Goal: Transaction & Acquisition: Purchase product/service

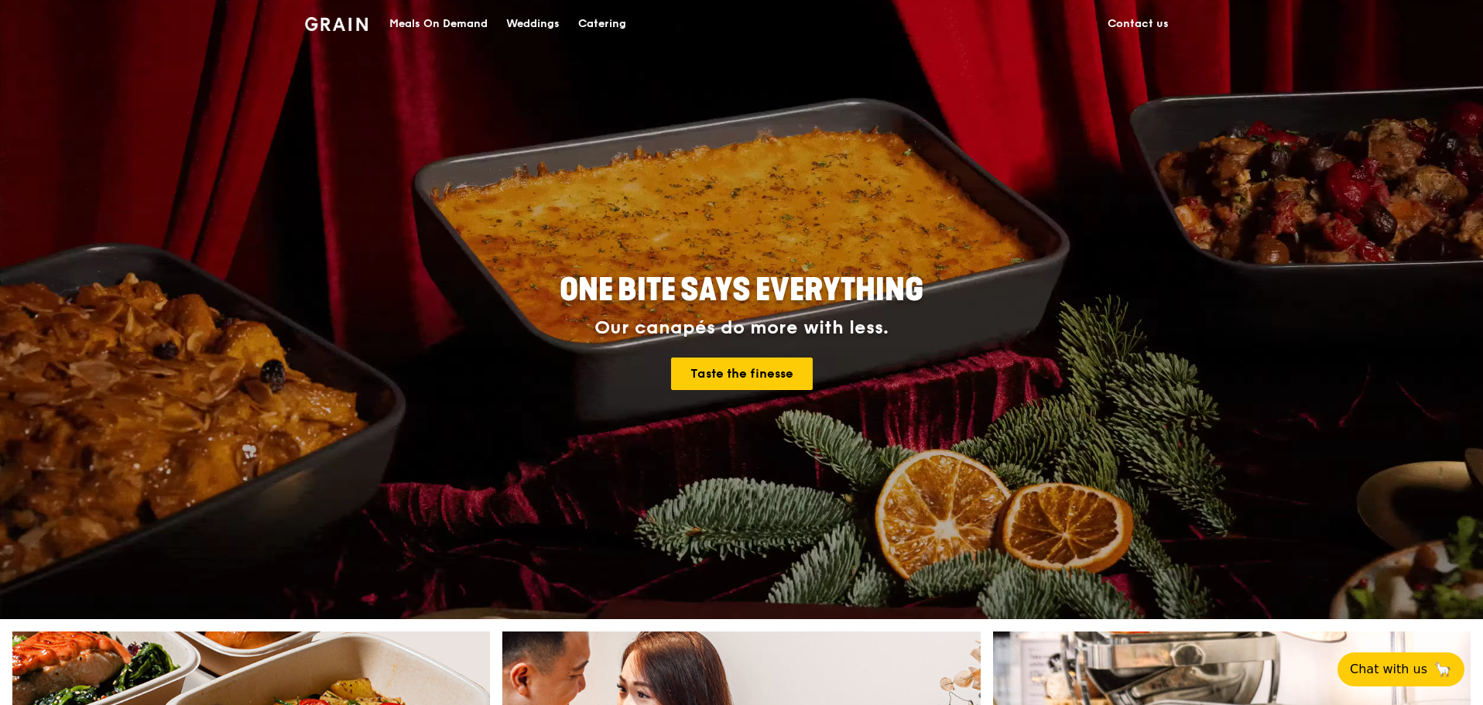
click at [436, 14] on div "Meals On Demand" at bounding box center [438, 24] width 98 height 46
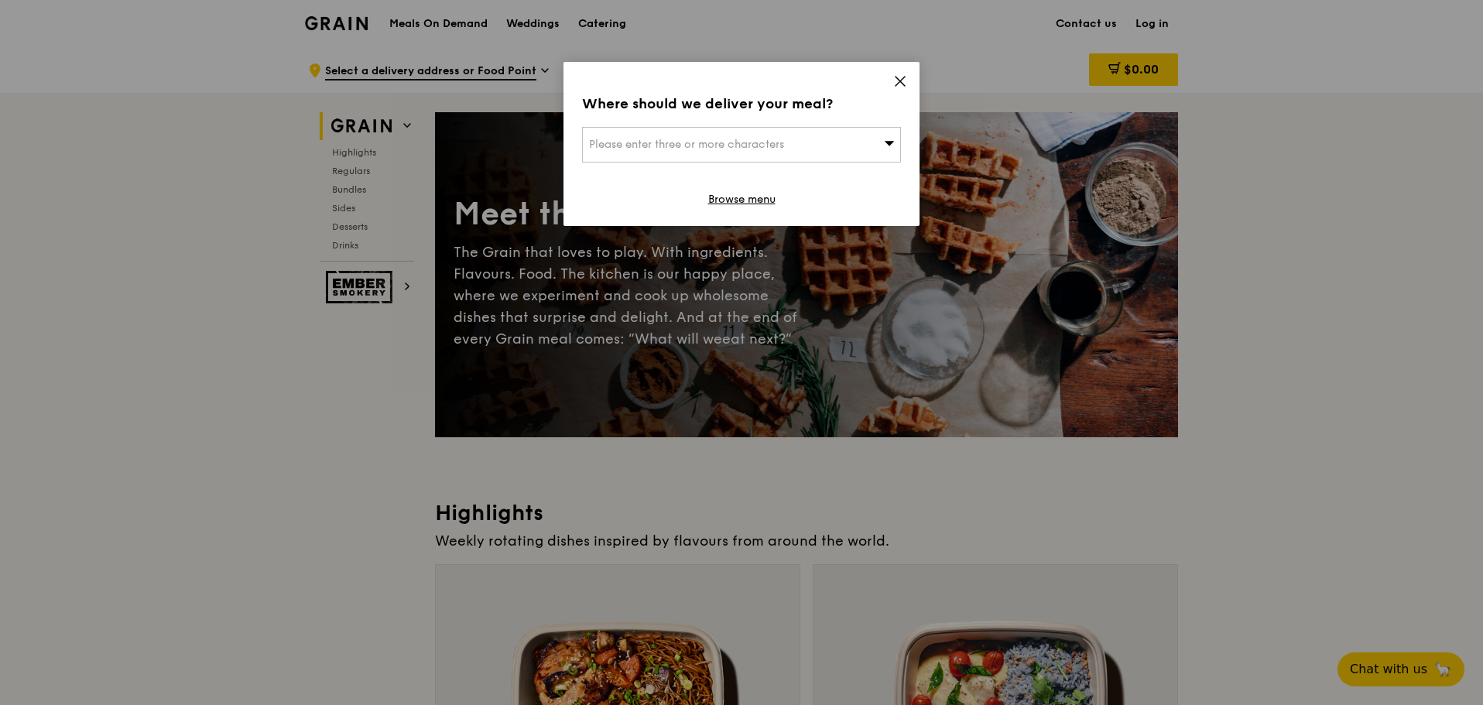
click at [903, 82] on icon at bounding box center [900, 81] width 14 height 14
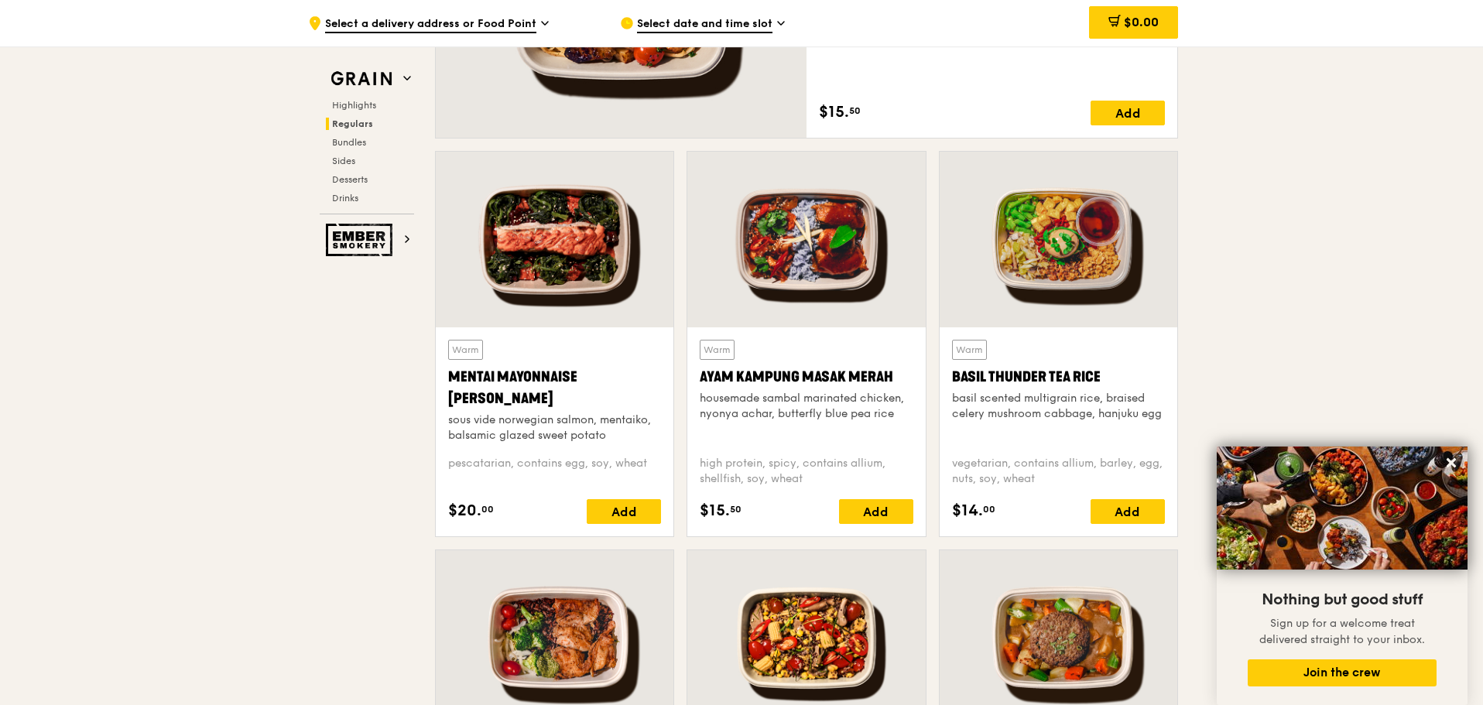
scroll to position [1238, 0]
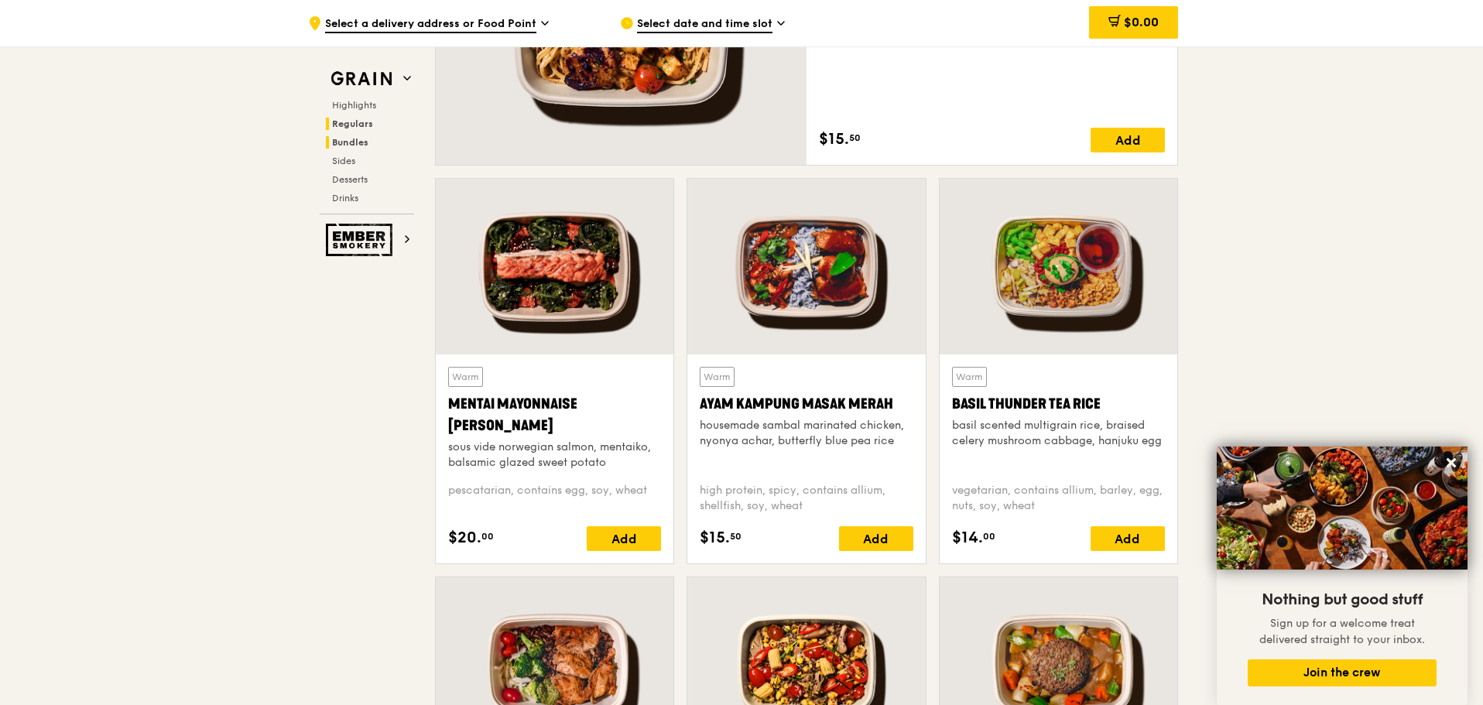
click at [350, 140] on span "Bundles" at bounding box center [350, 142] width 36 height 11
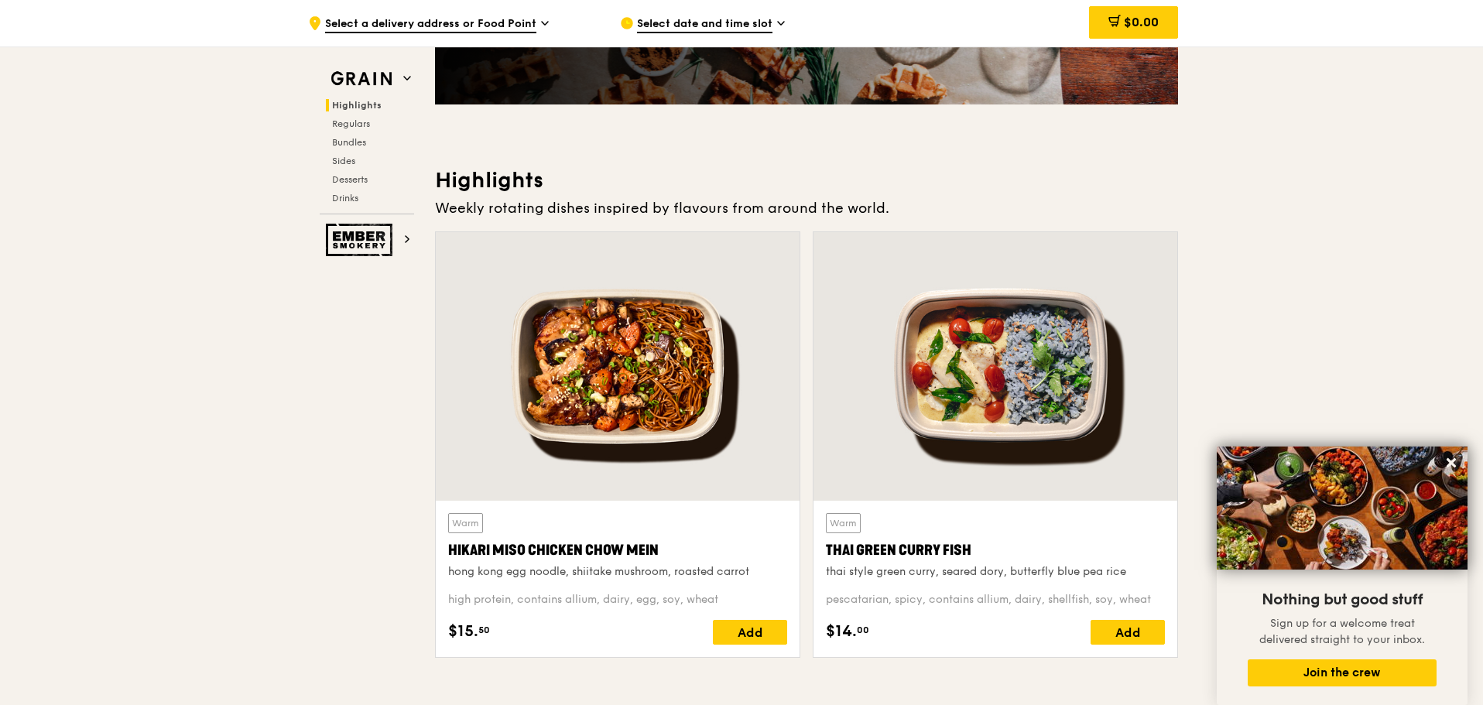
scroll to position [0, 0]
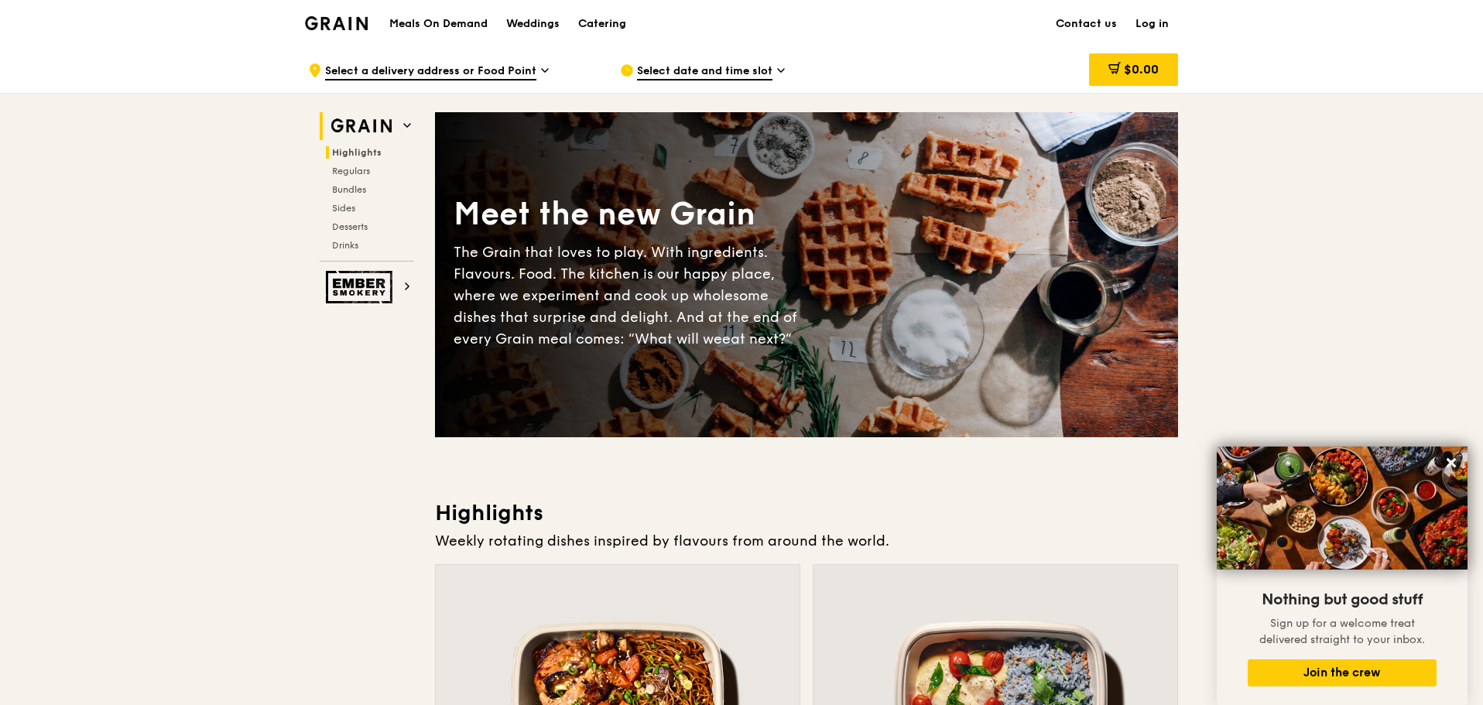
click at [405, 125] on icon at bounding box center [407, 125] width 6 height 3
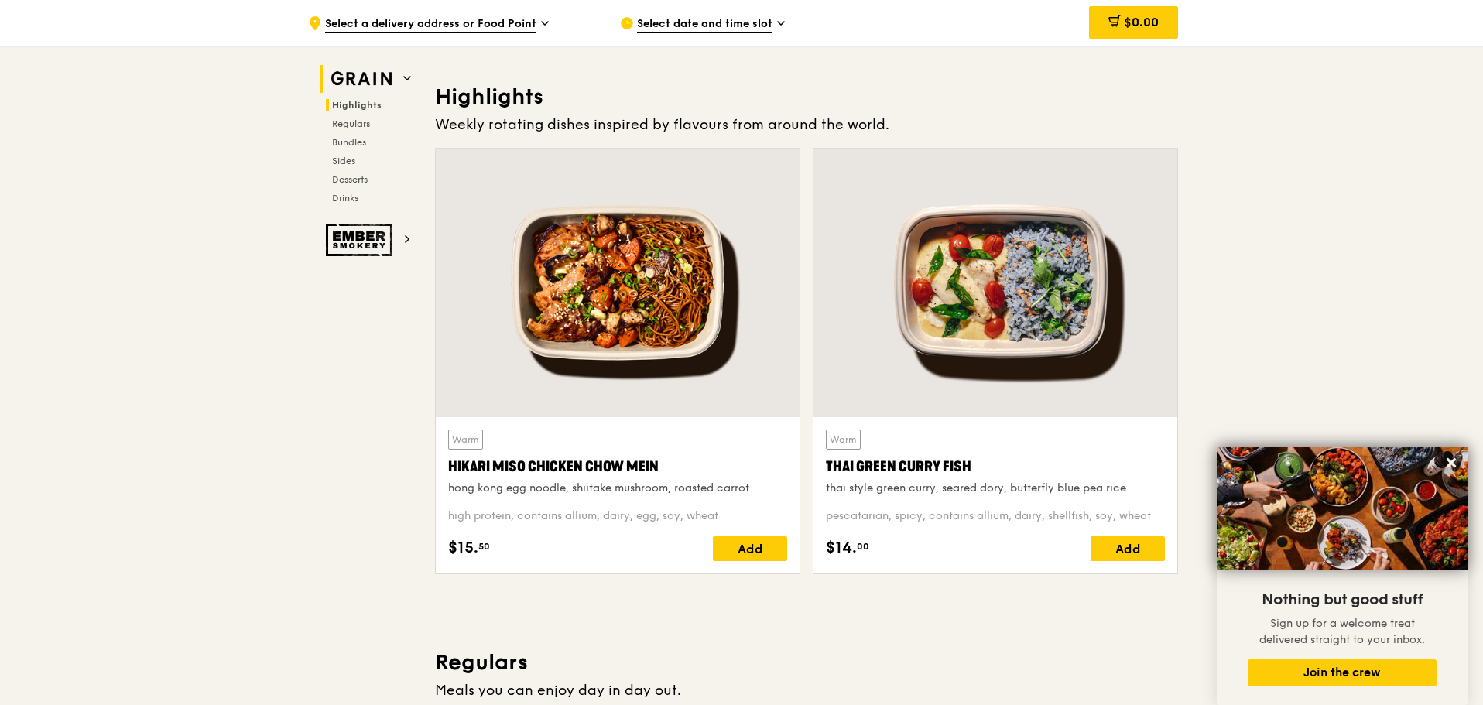
scroll to position [437, 0]
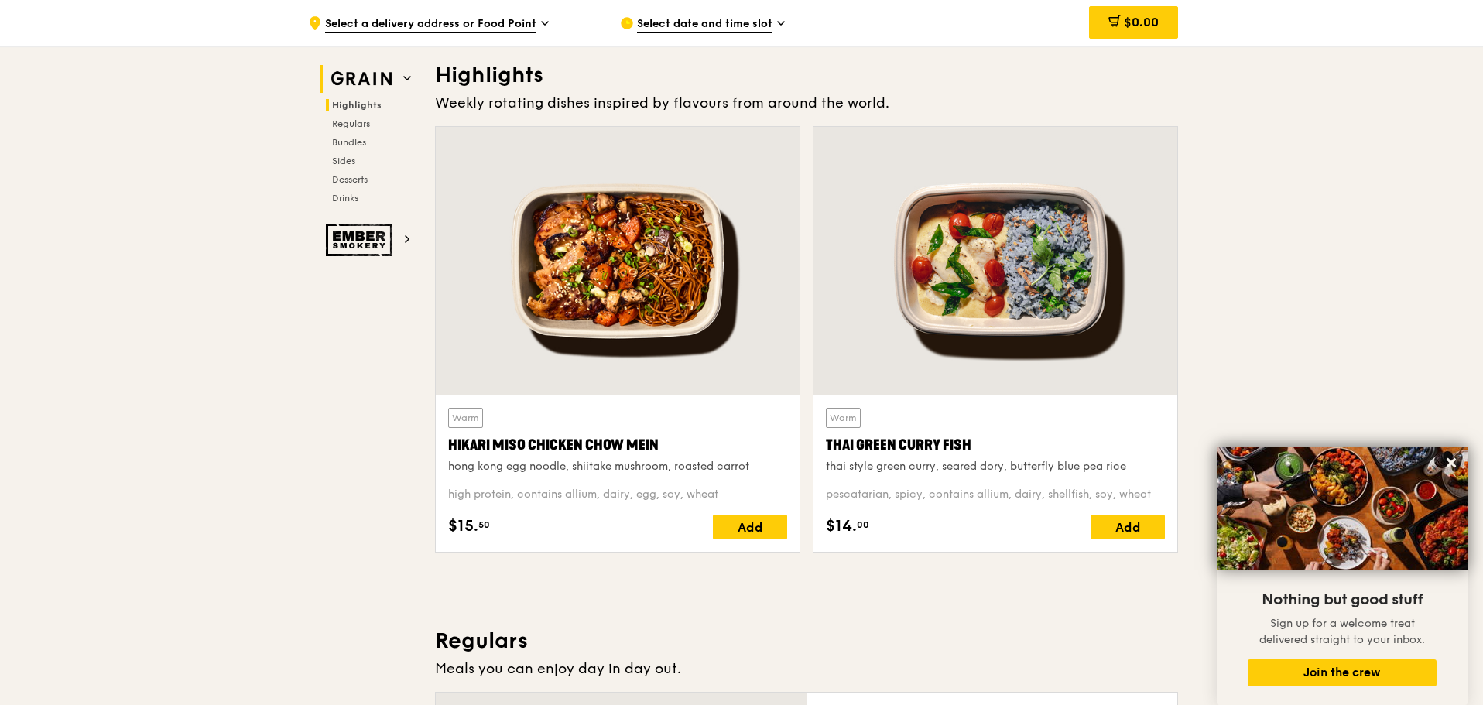
click at [390, 80] on img at bounding box center [361, 79] width 71 height 28
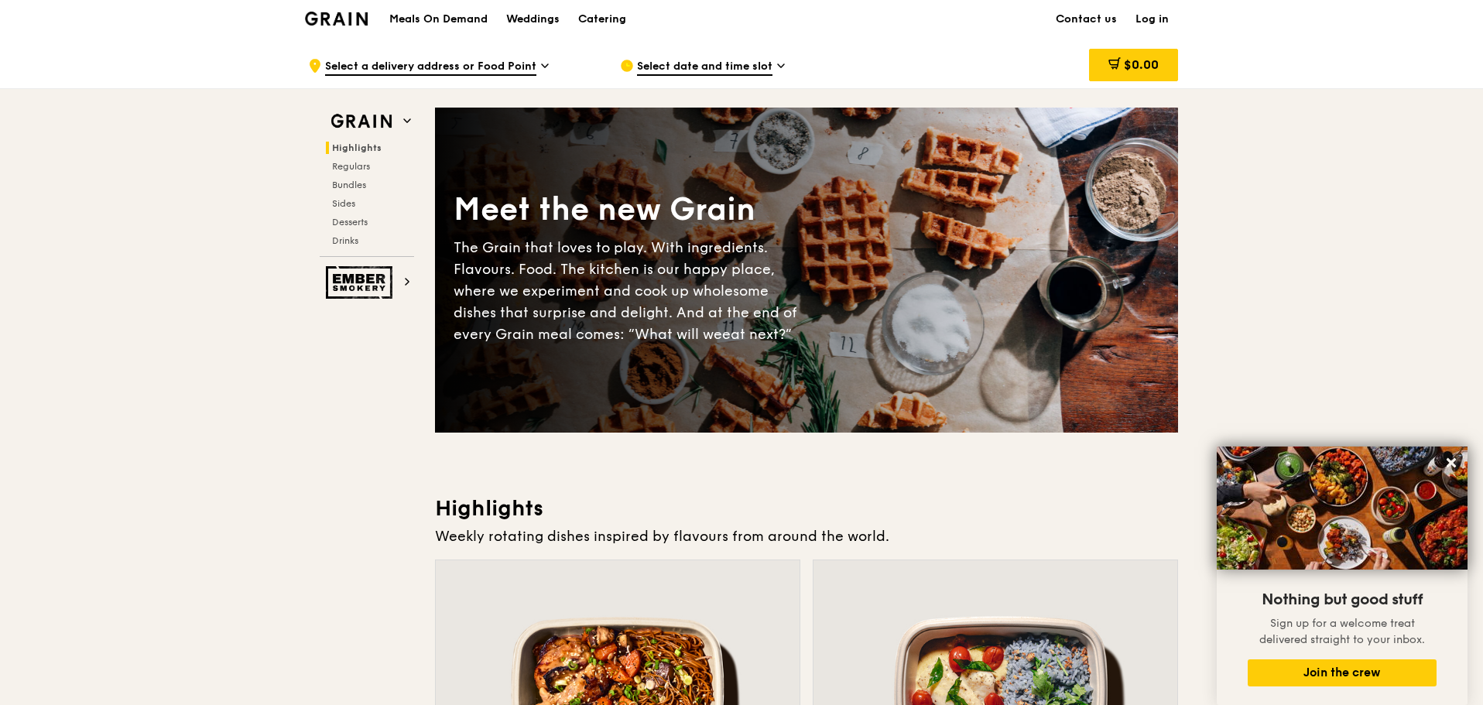
scroll to position [0, 0]
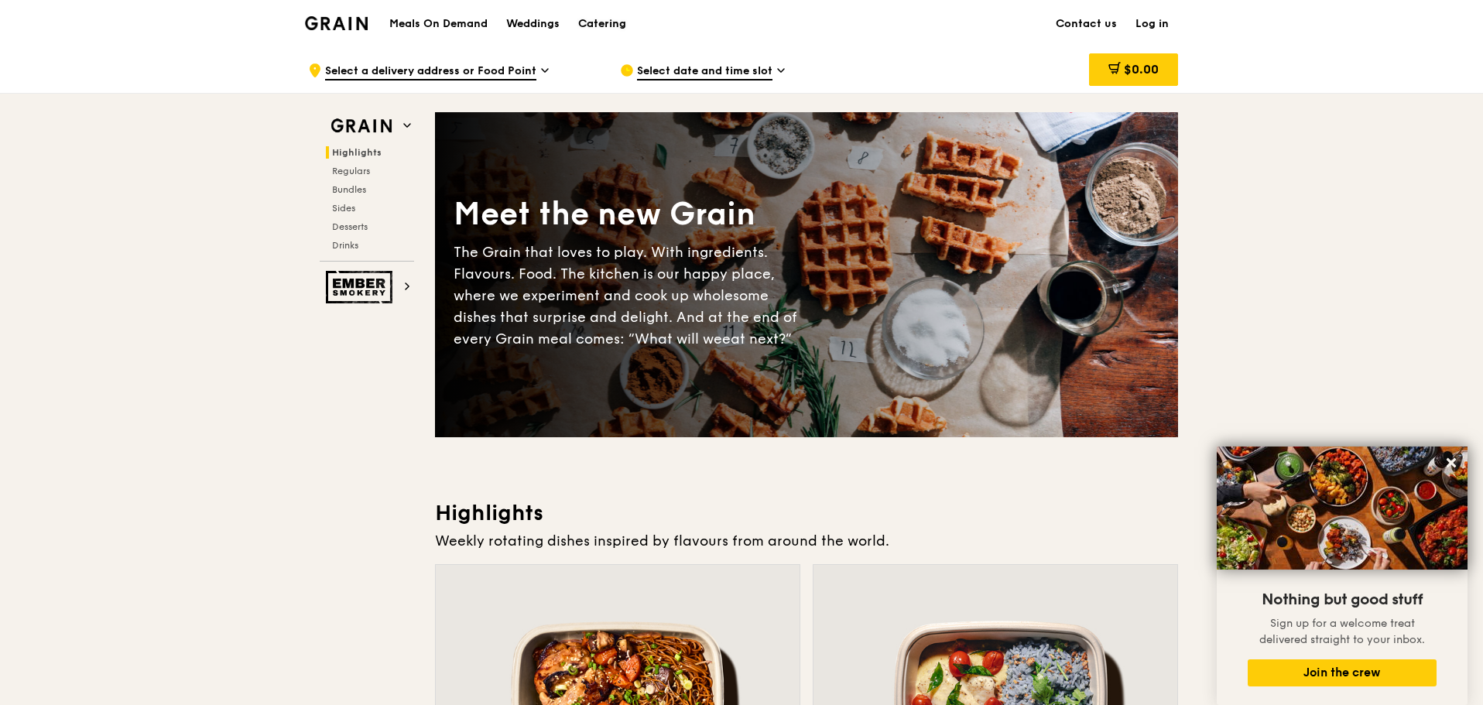
click at [604, 20] on div "Catering" at bounding box center [602, 24] width 48 height 46
drag, startPoint x: 670, startPoint y: 24, endPoint x: 628, endPoint y: 28, distance: 42.0
click at [636, 28] on div "Meals On Demand Weddings Catering Contact us Log in" at bounding box center [741, 23] width 873 height 47
click at [628, 28] on link "Catering" at bounding box center [602, 24] width 67 height 46
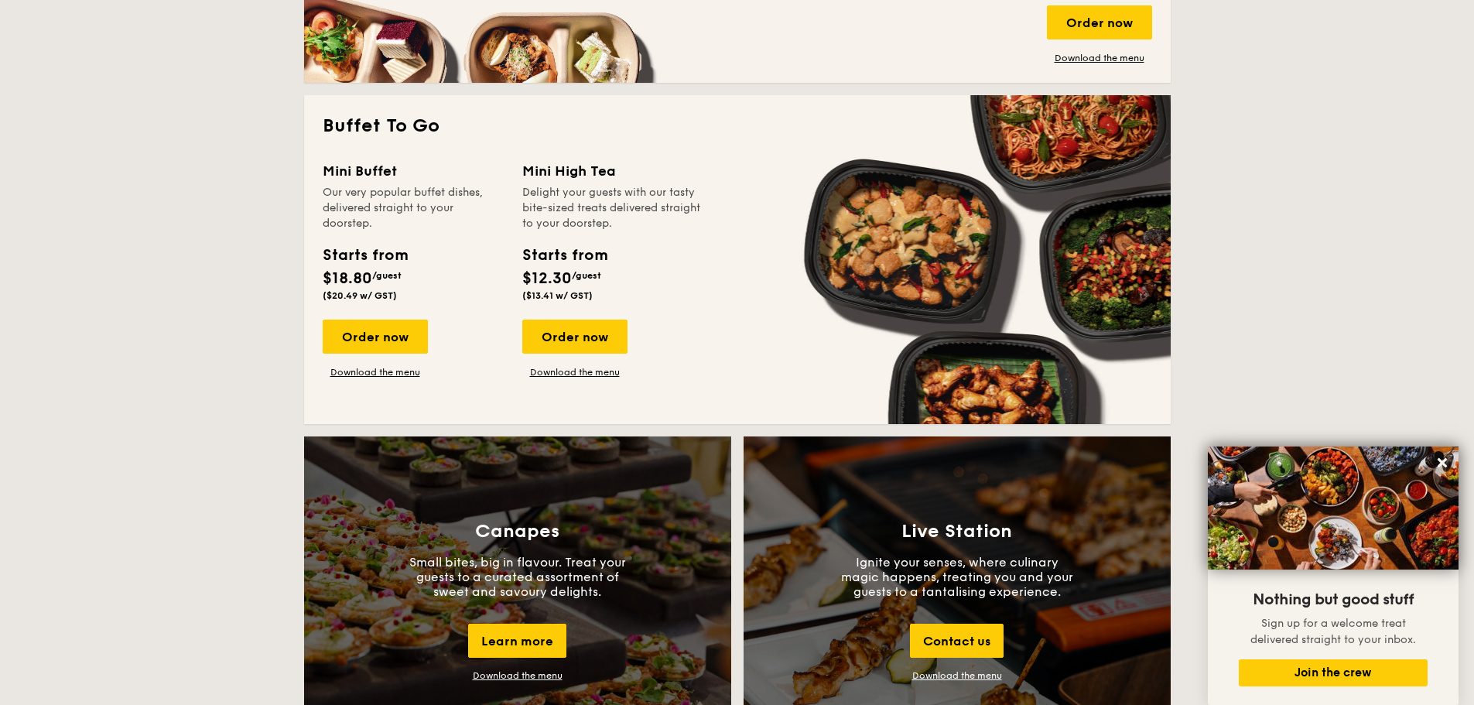
scroll to position [1315, 0]
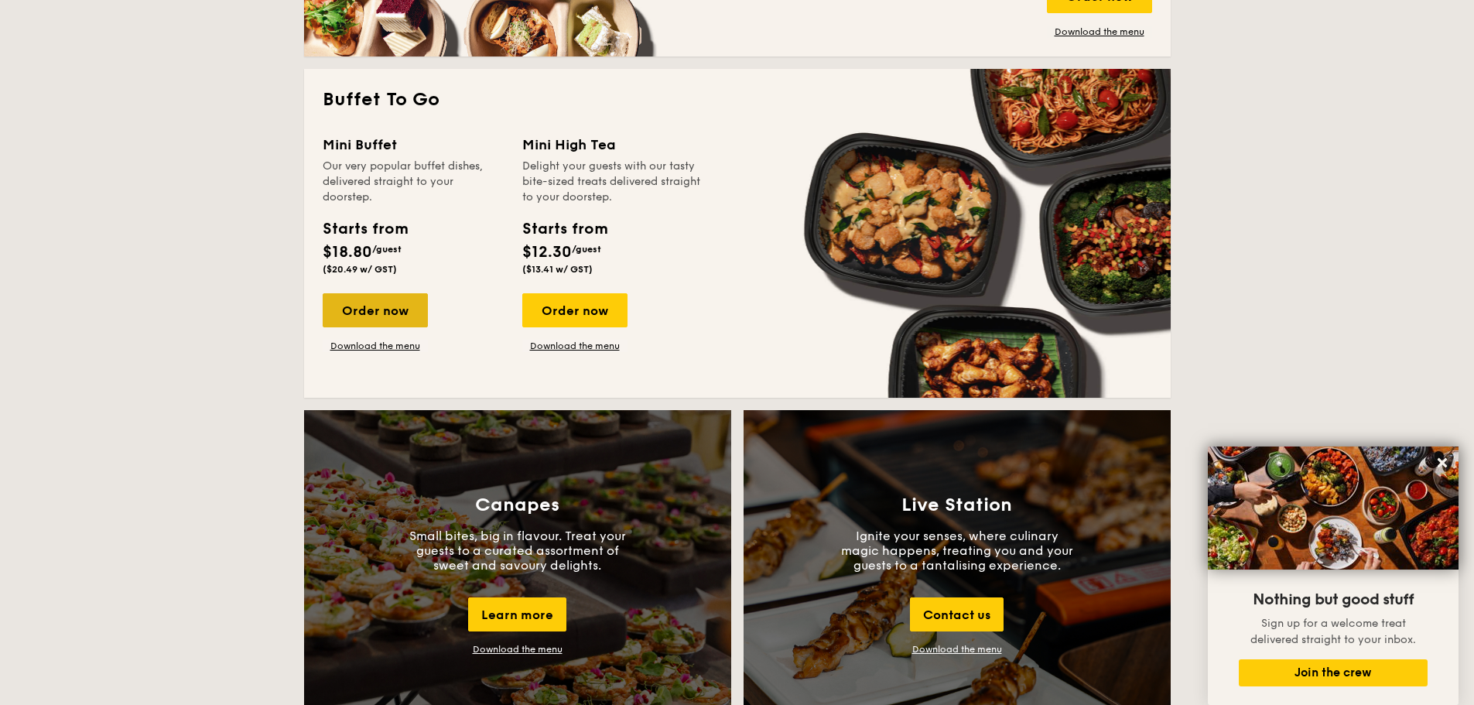
click at [383, 312] on div "Order now" at bounding box center [375, 310] width 105 height 34
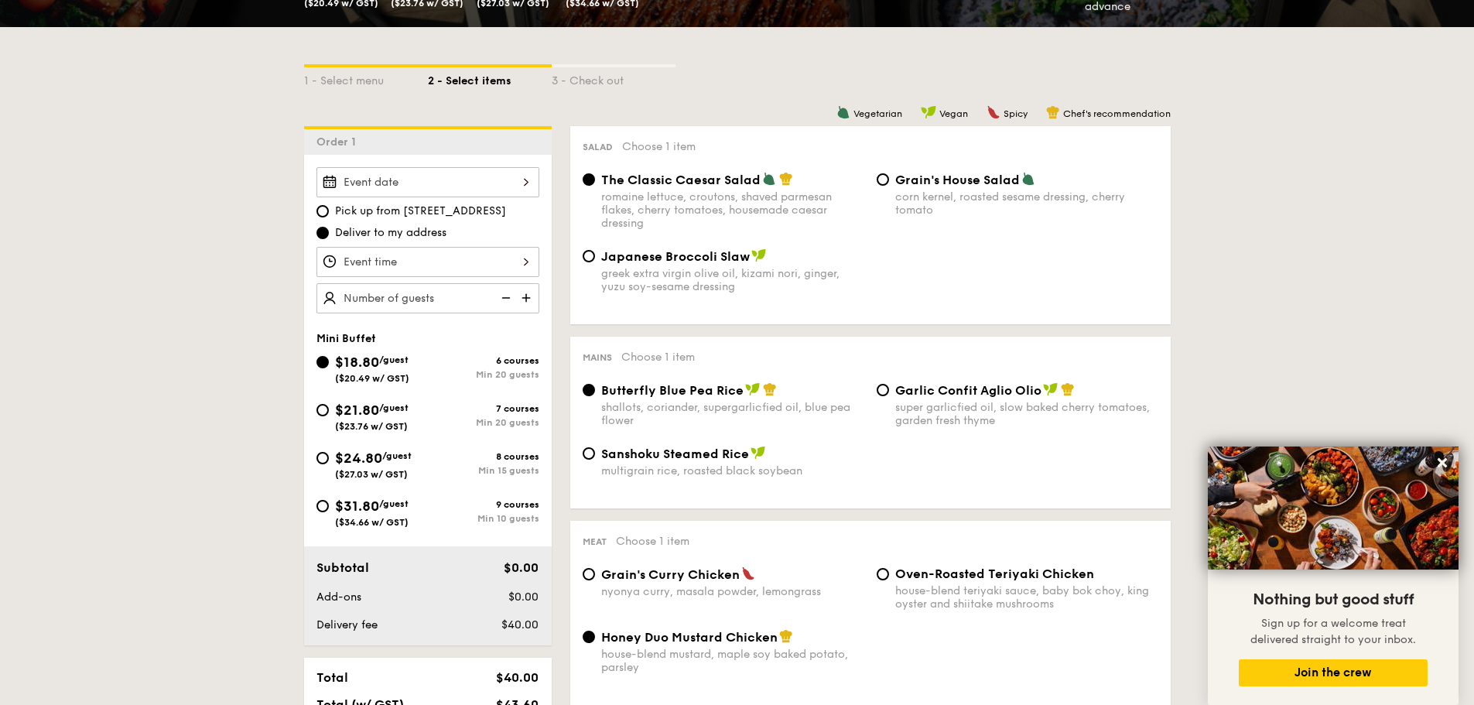
scroll to position [310, 0]
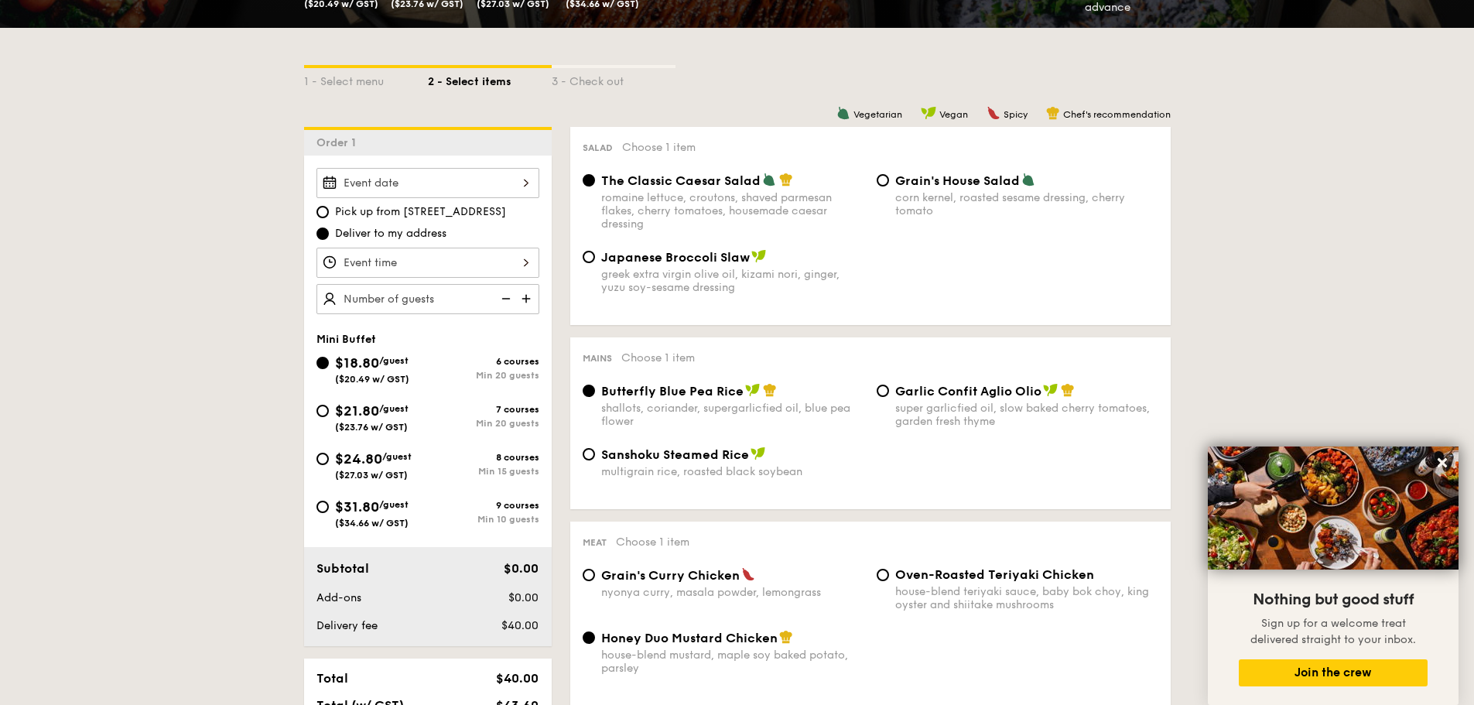
scroll to position [3007, 0]
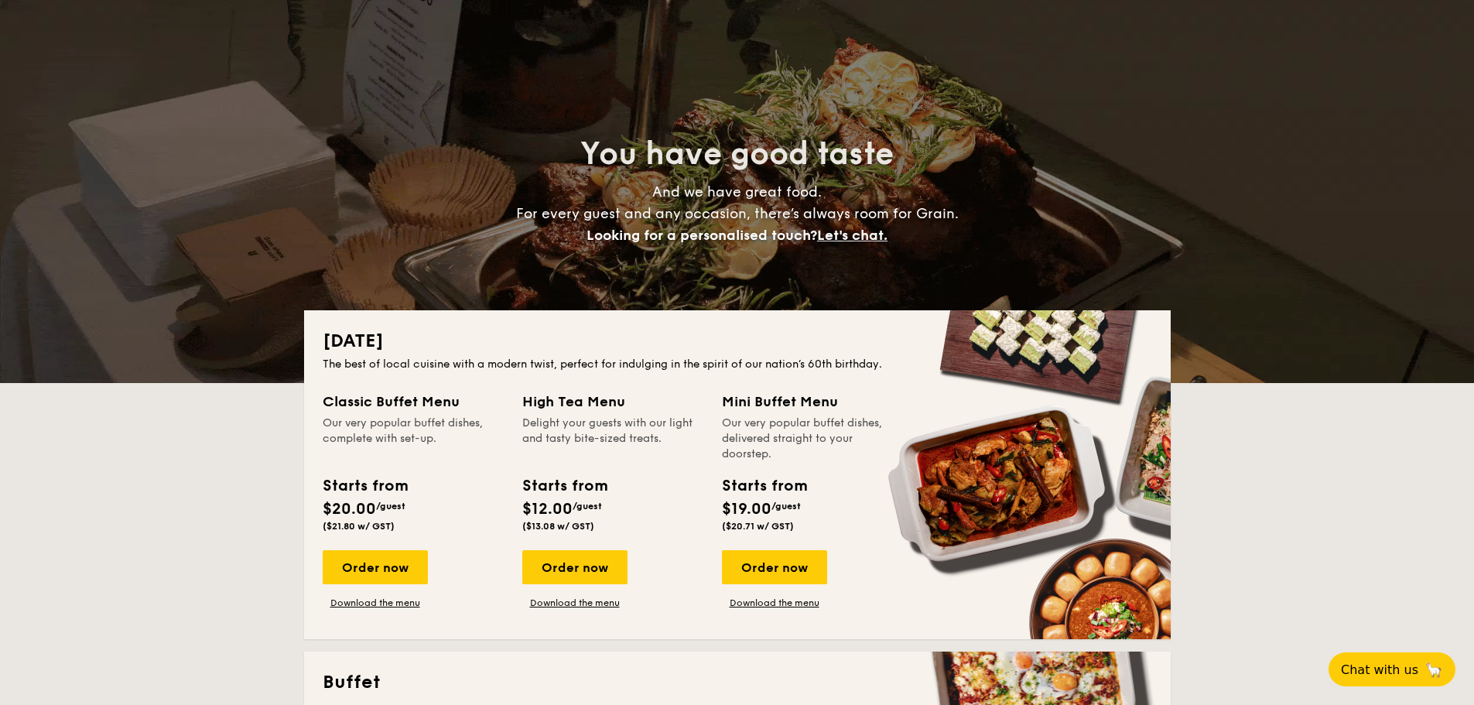
scroll to position [77, 0]
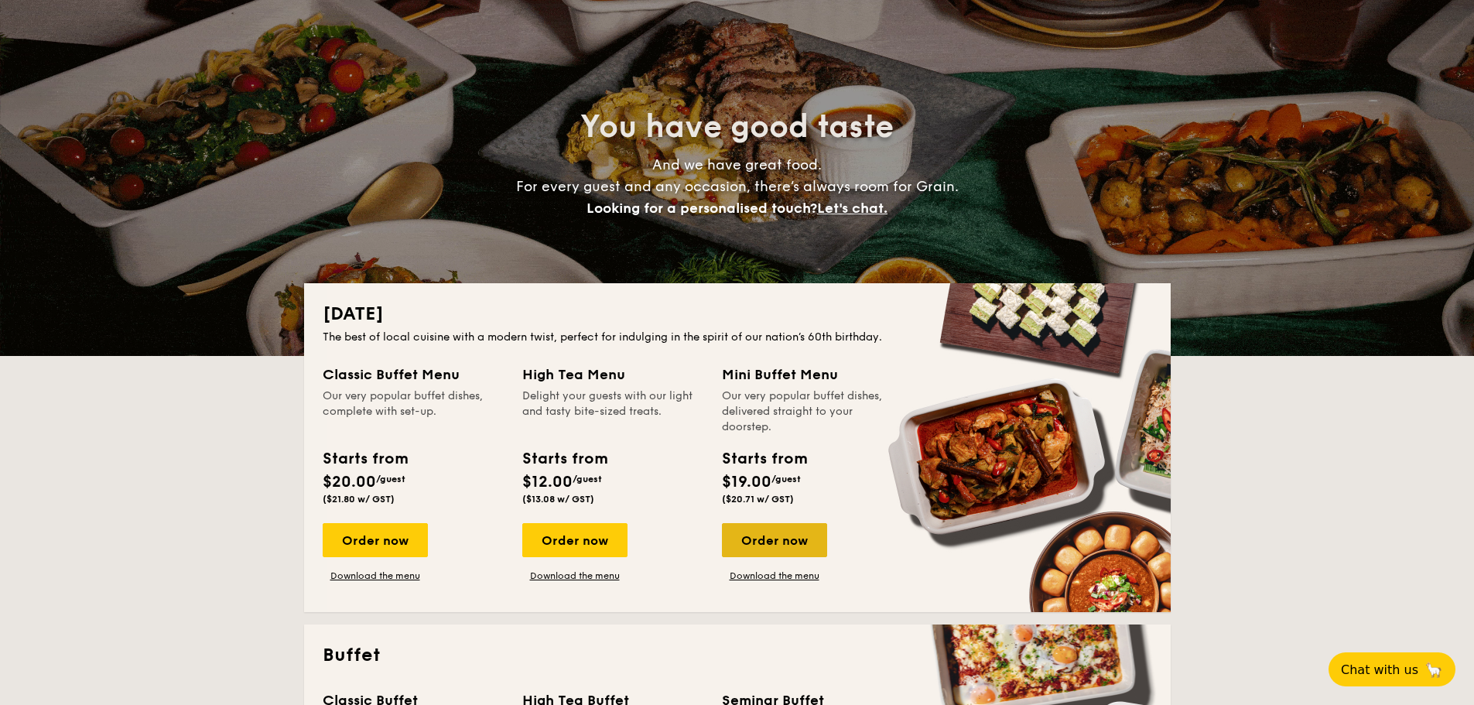
click at [787, 542] on div "Order now" at bounding box center [774, 540] width 105 height 34
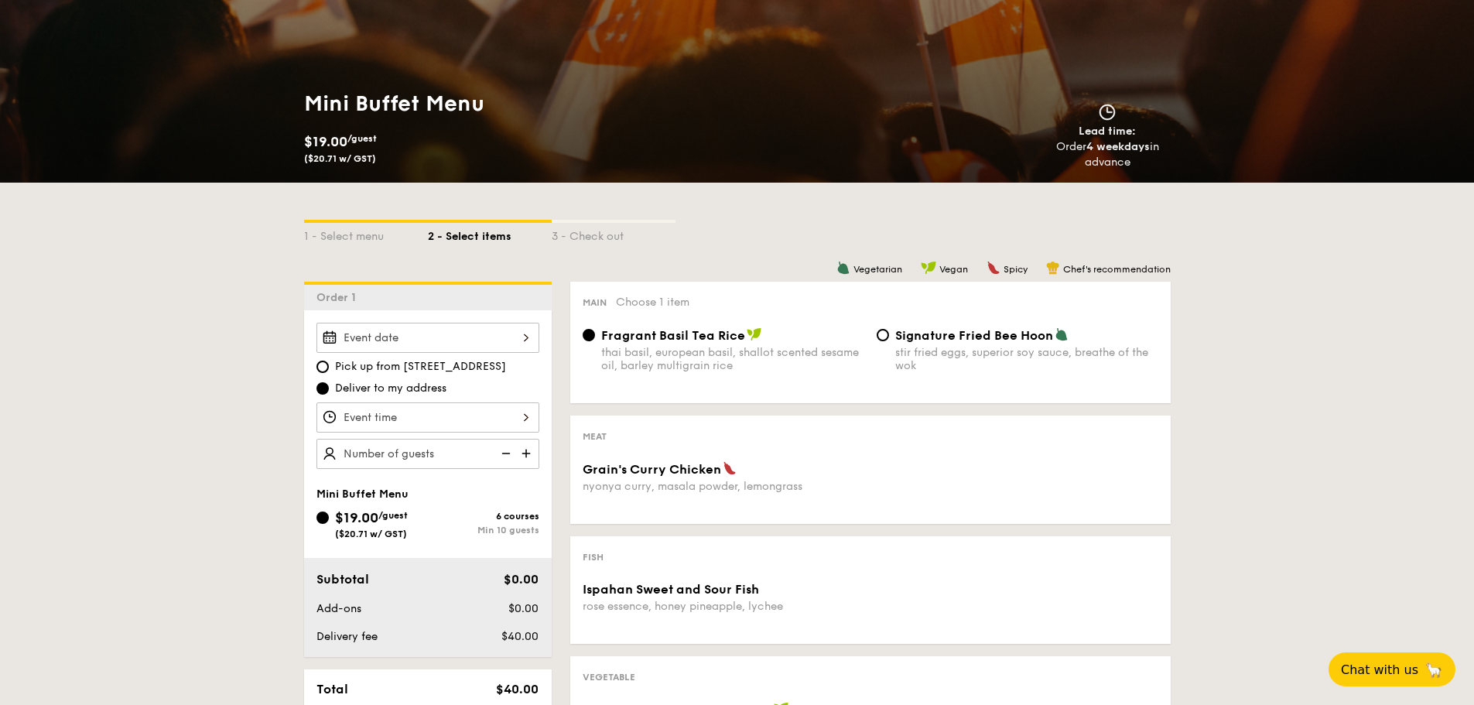
scroll to position [232, 0]
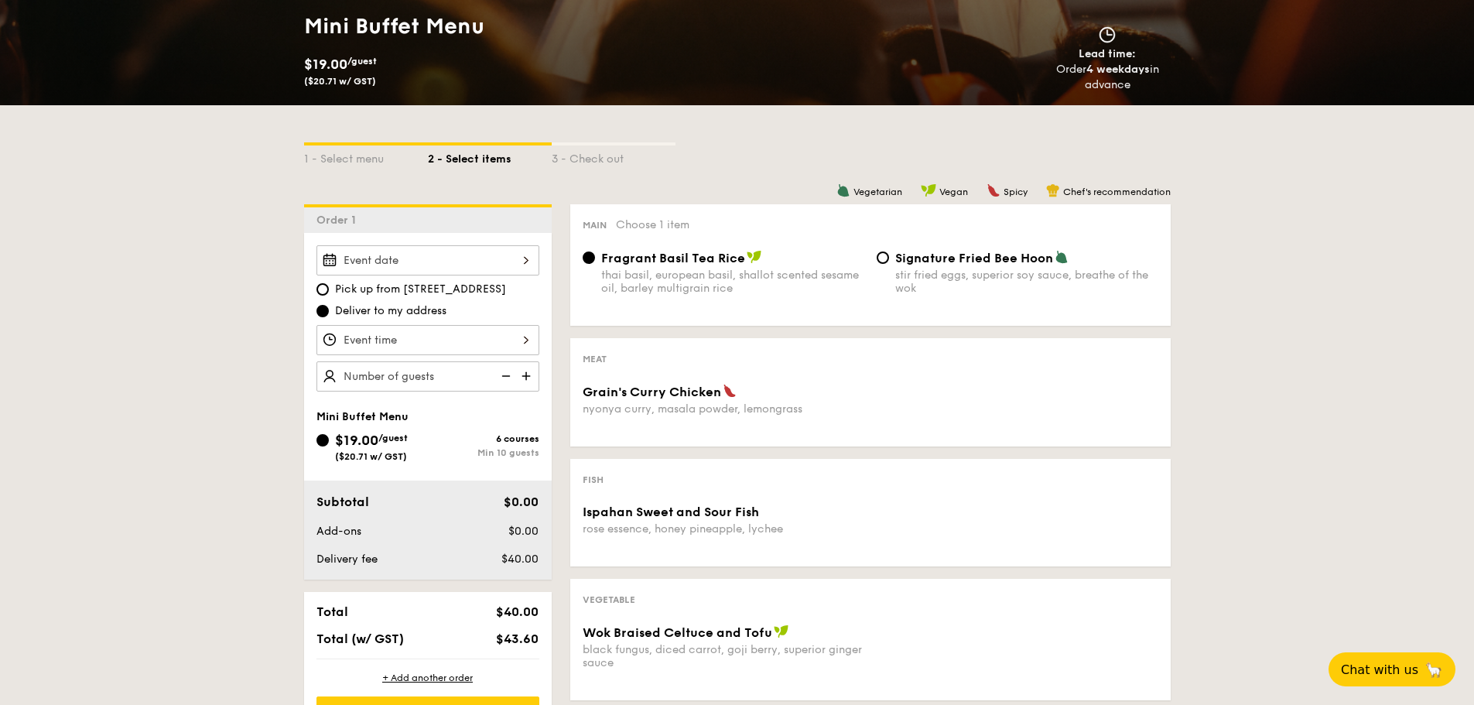
click at [791, 380] on div "Meat Grain's [PERSON_NAME] Chicken nyonya [PERSON_NAME], masala powder, lemongr…" at bounding box center [870, 392] width 600 height 108
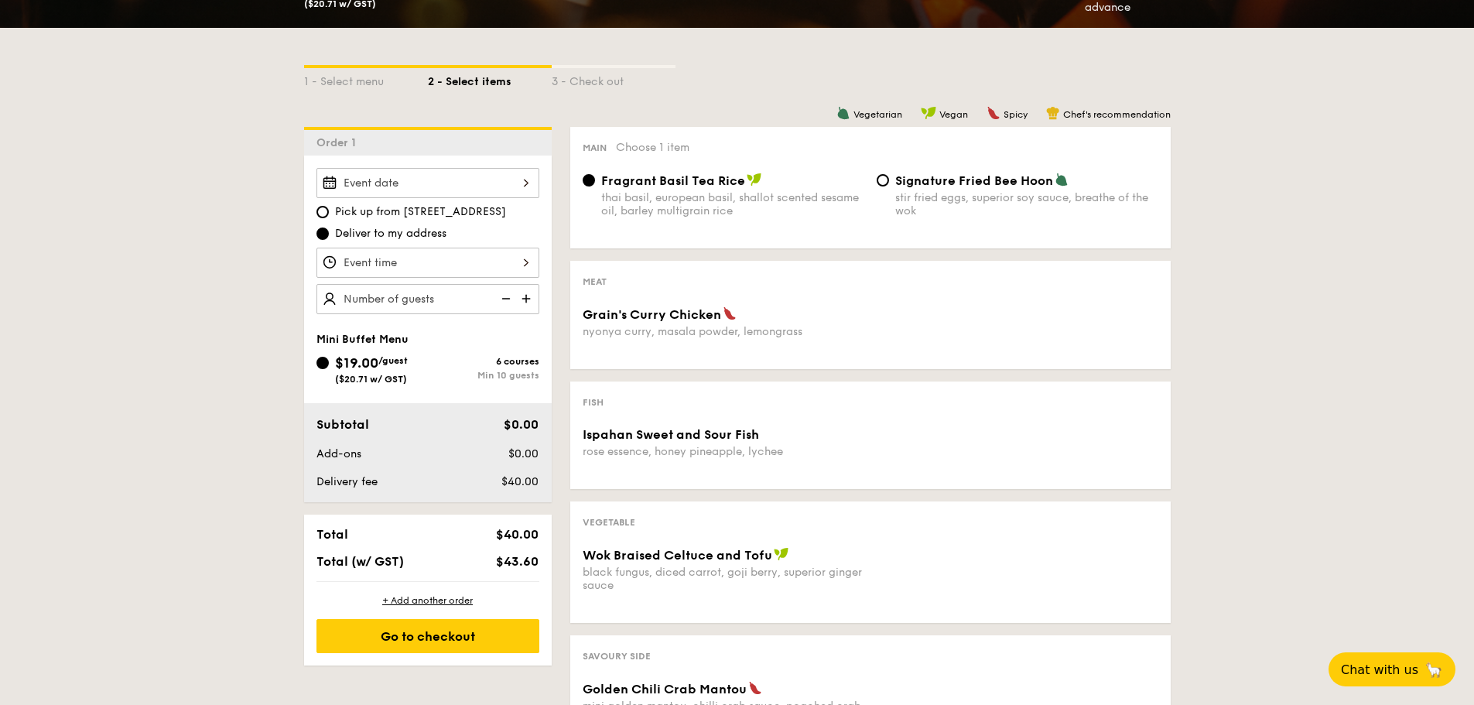
scroll to position [0, 0]
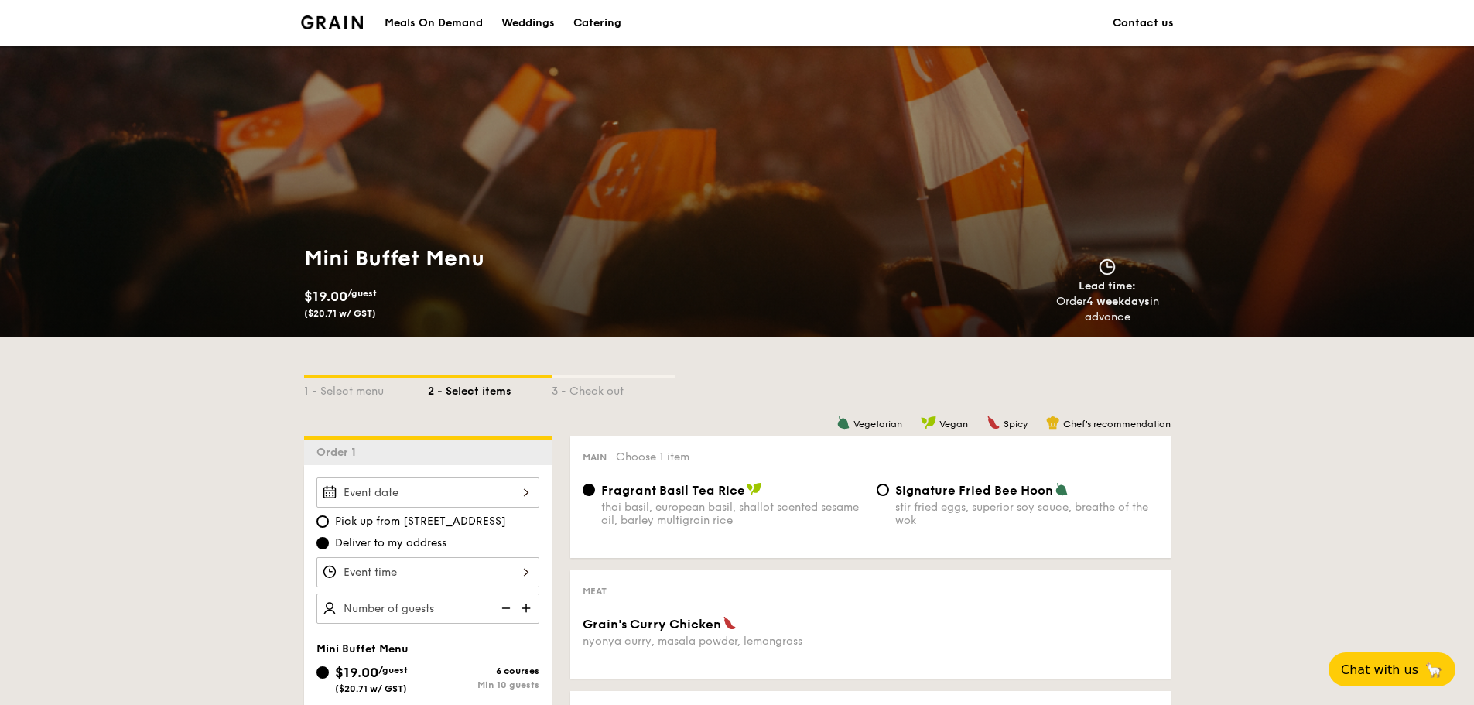
click at [613, 383] on div "3 - Check out" at bounding box center [614, 389] width 124 height 22
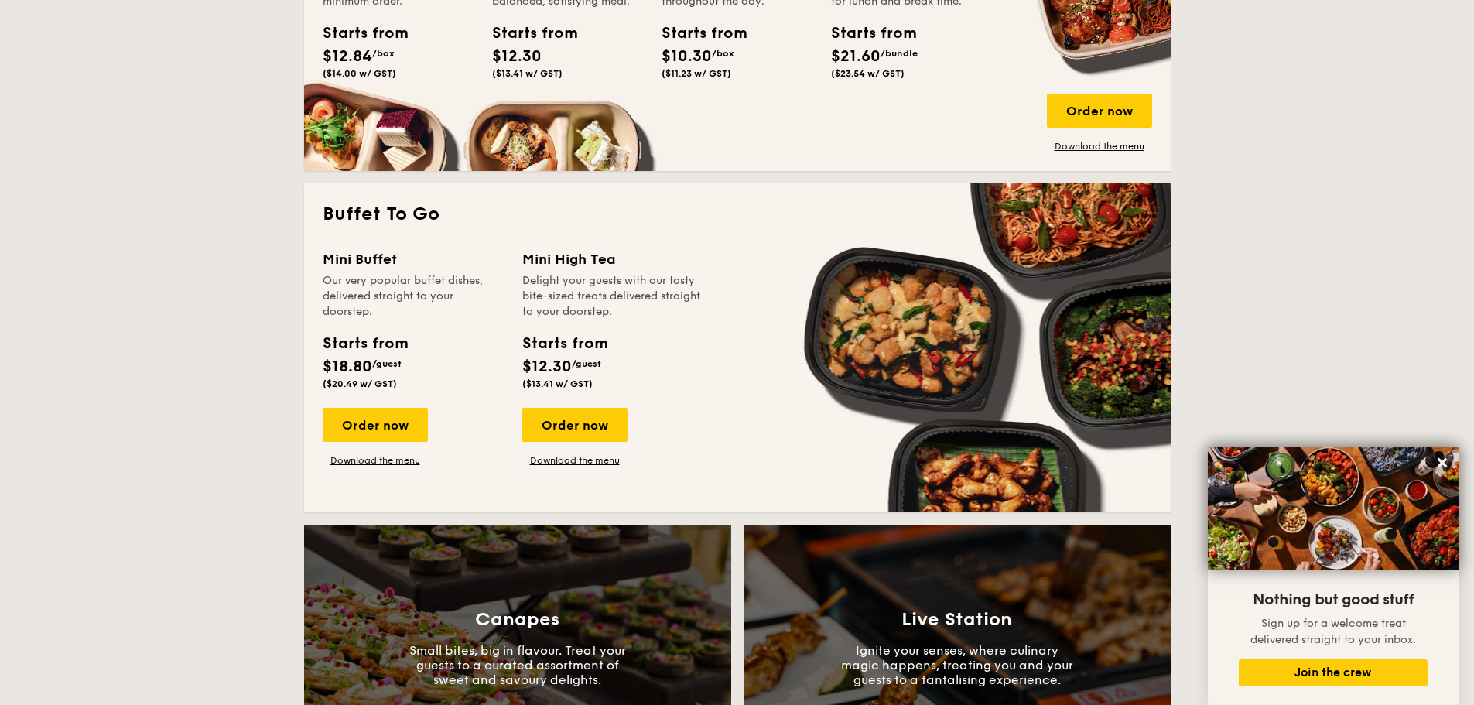
scroll to position [1161, 0]
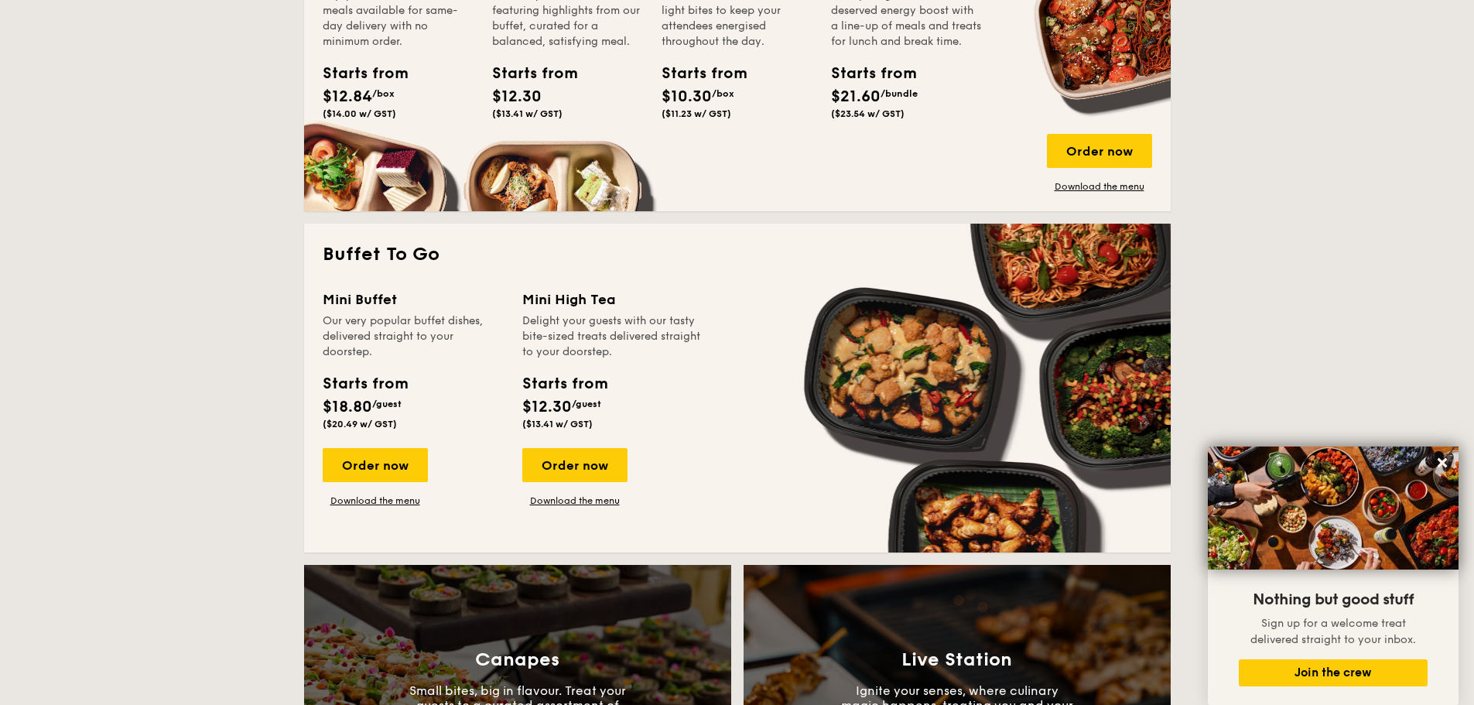
click at [361, 296] on div "Mini Buffet" at bounding box center [413, 300] width 181 height 22
click at [388, 471] on div "Order now" at bounding box center [375, 465] width 105 height 34
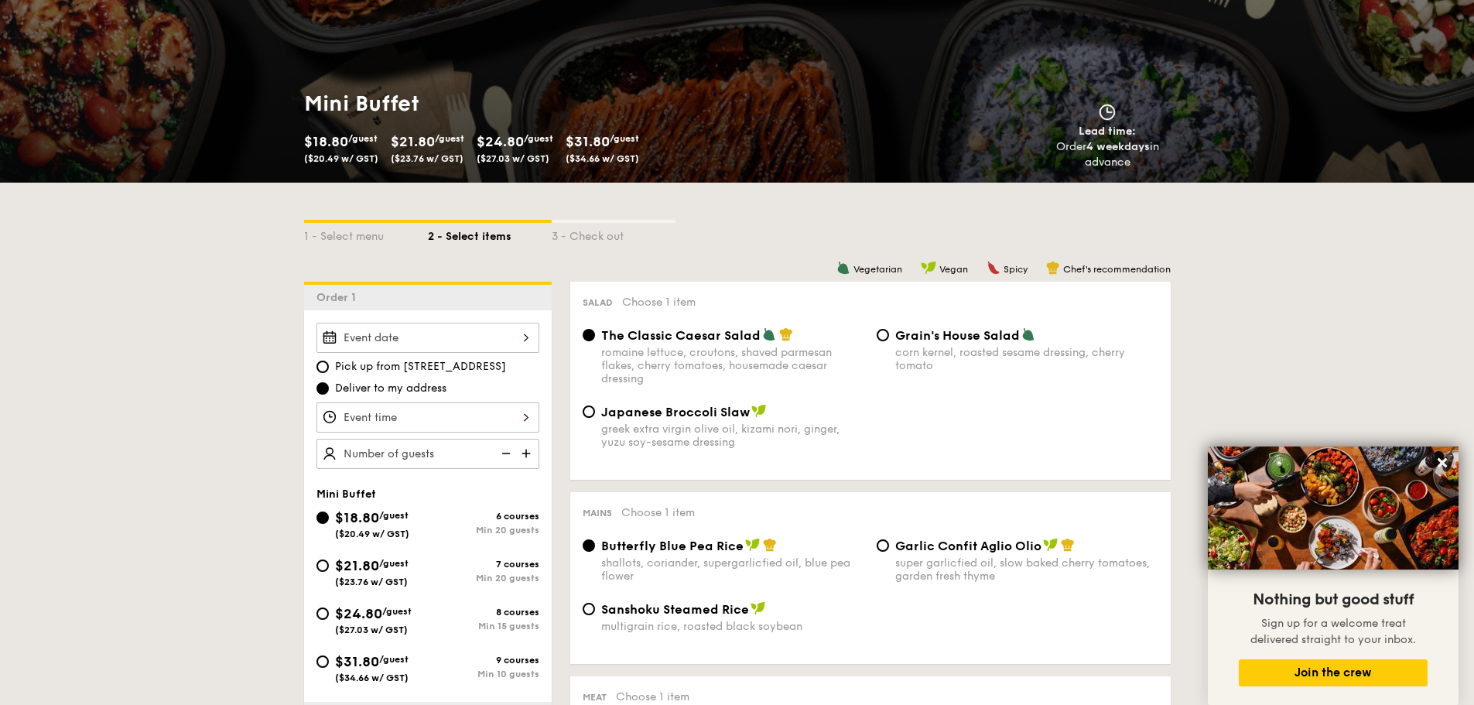
scroll to position [232, 0]
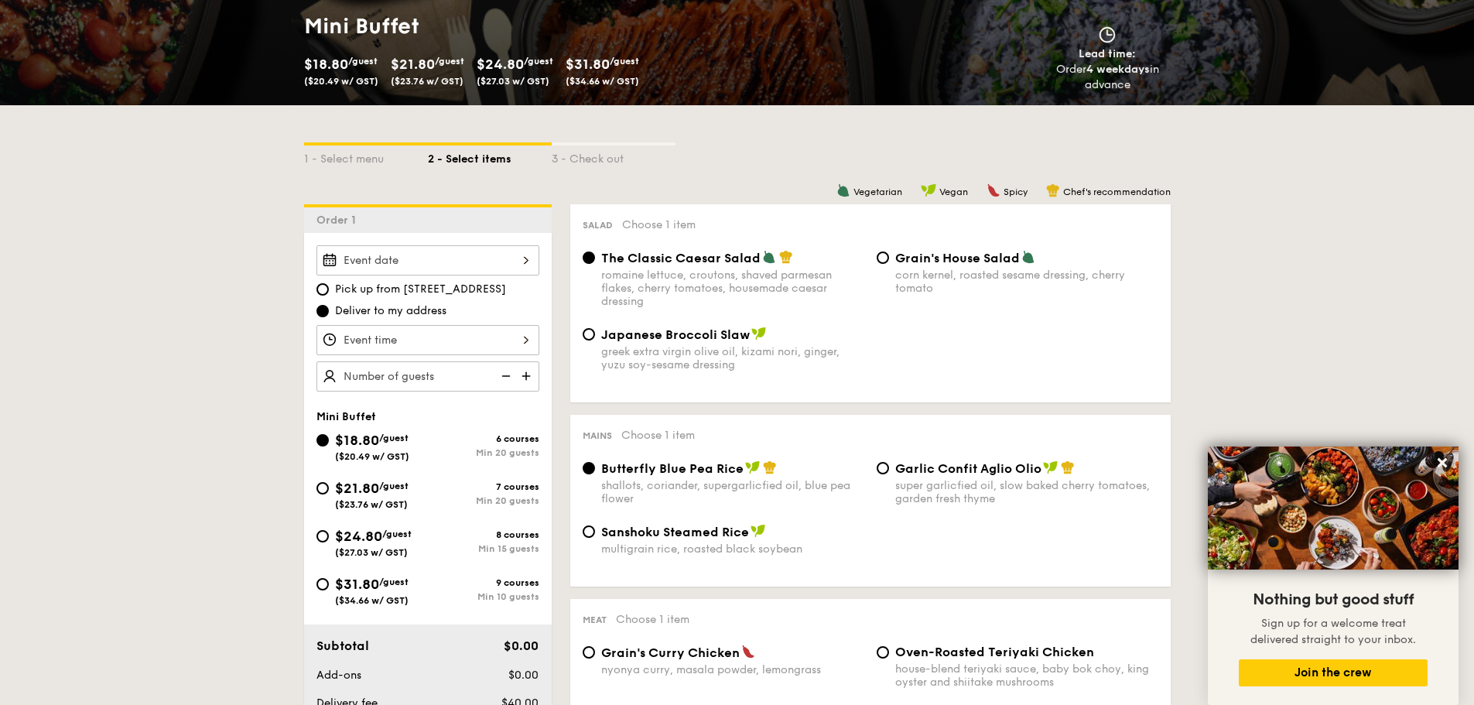
click at [600, 330] on div "Japanese Broccoli Slaw greek extra virgin olive oil, kizami nori, ginger, yuzu …" at bounding box center [723, 349] width 294 height 45
click at [586, 333] on input "Japanese Broccoli Slaw greek extra virgin olive oil, kizami nori, ginger, yuzu …" at bounding box center [589, 334] width 12 height 12
radio input "true"
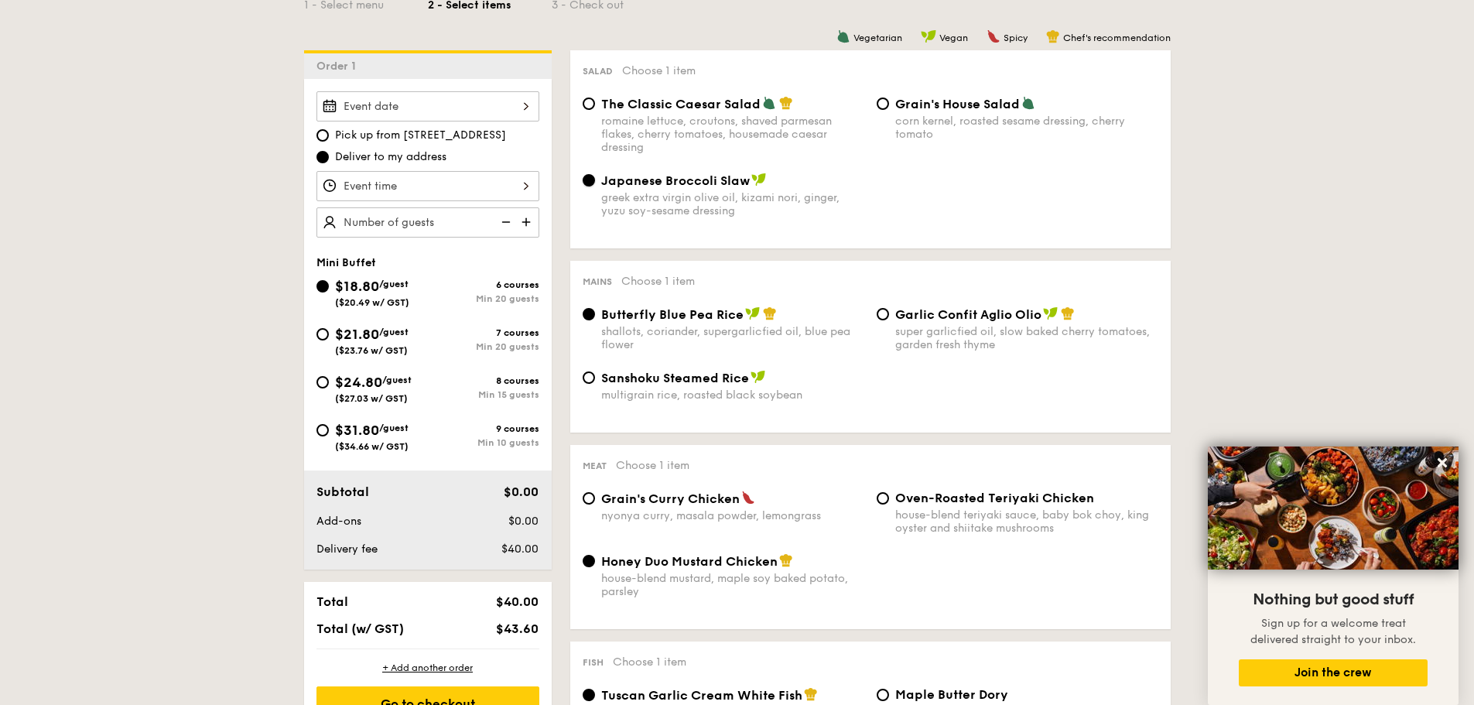
scroll to position [387, 0]
click at [589, 492] on input "Grain's Curry Chicken nyonya curry, masala powder, lemongrass" at bounding box center [589, 497] width 12 height 12
radio input "true"
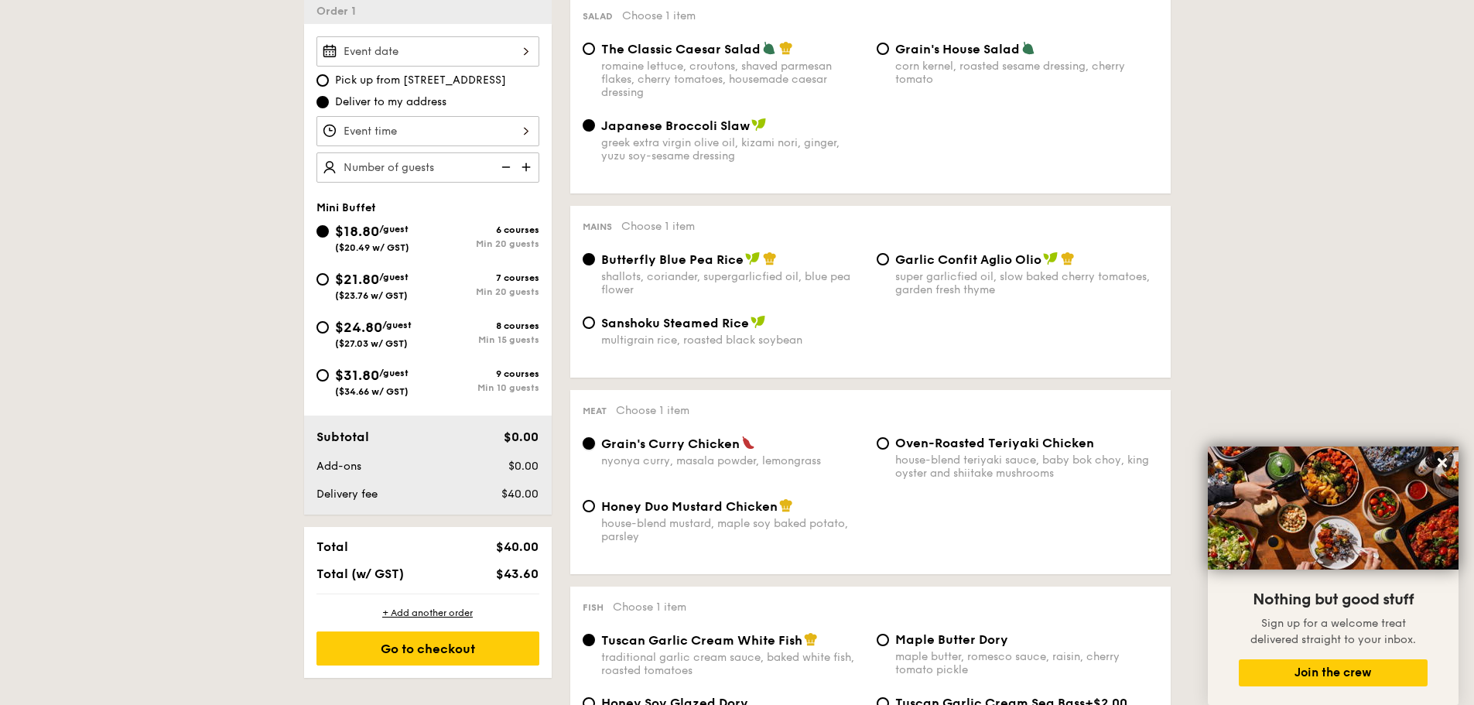
scroll to position [464, 0]
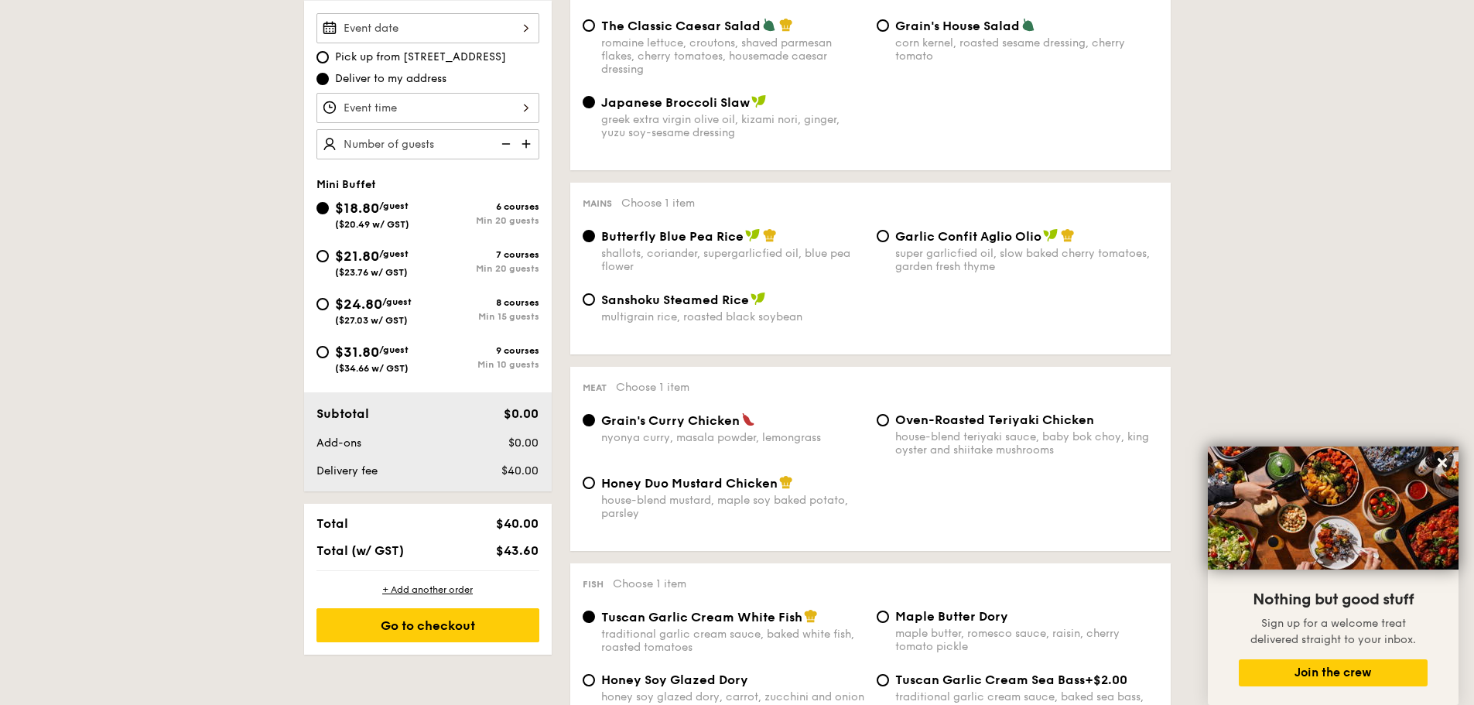
click at [601, 484] on span "Honey Duo Mustard Chicken" at bounding box center [689, 483] width 176 height 15
click at [595, 484] on input "Honey Duo Mustard Chicken house-blend mustard, maple soy baked potato, parsley" at bounding box center [589, 483] width 12 height 12
radio input "true"
click at [881, 421] on input "Oven-Roasted Teriyaki Chicken house-blend teriyaki sauce, baby bok choy, king o…" at bounding box center [883, 420] width 12 height 12
radio input "true"
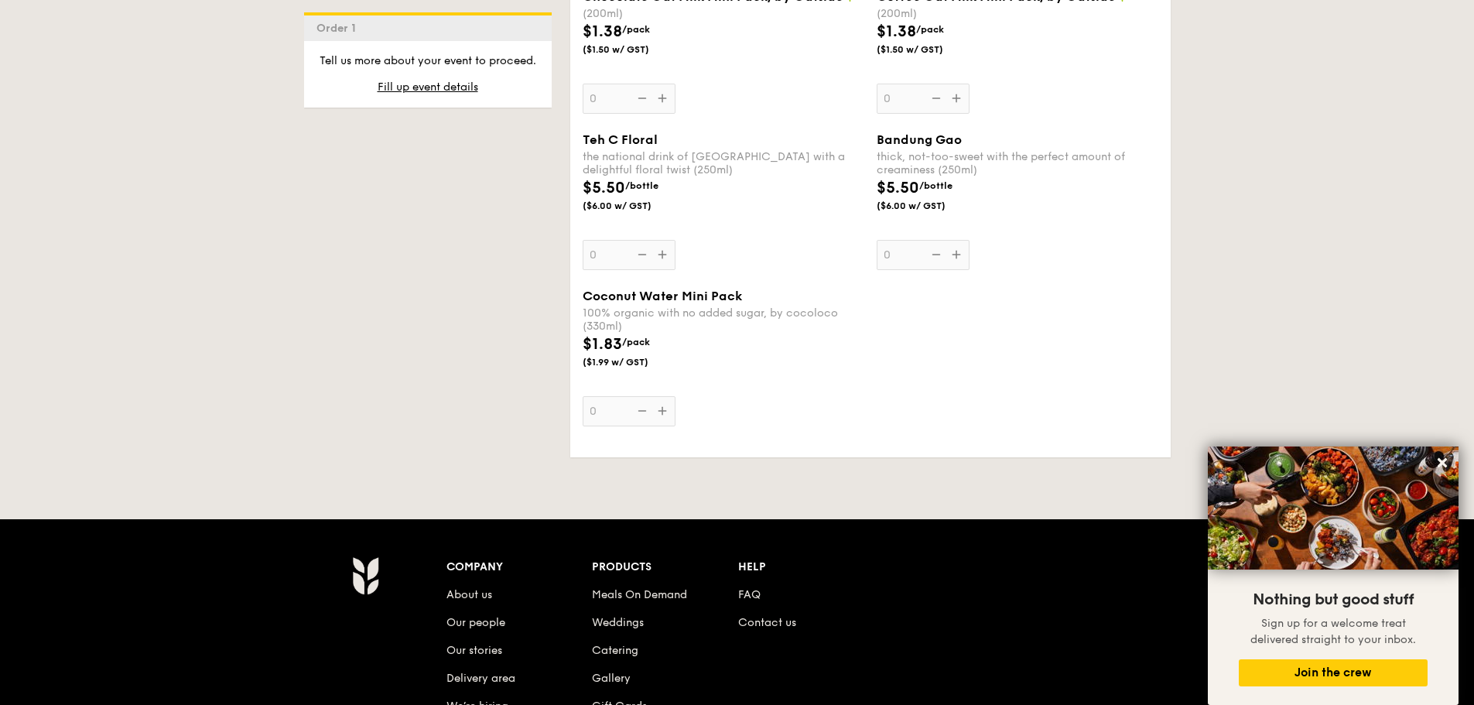
scroll to position [3095, 0]
